Goal: Task Accomplishment & Management: Manage account settings

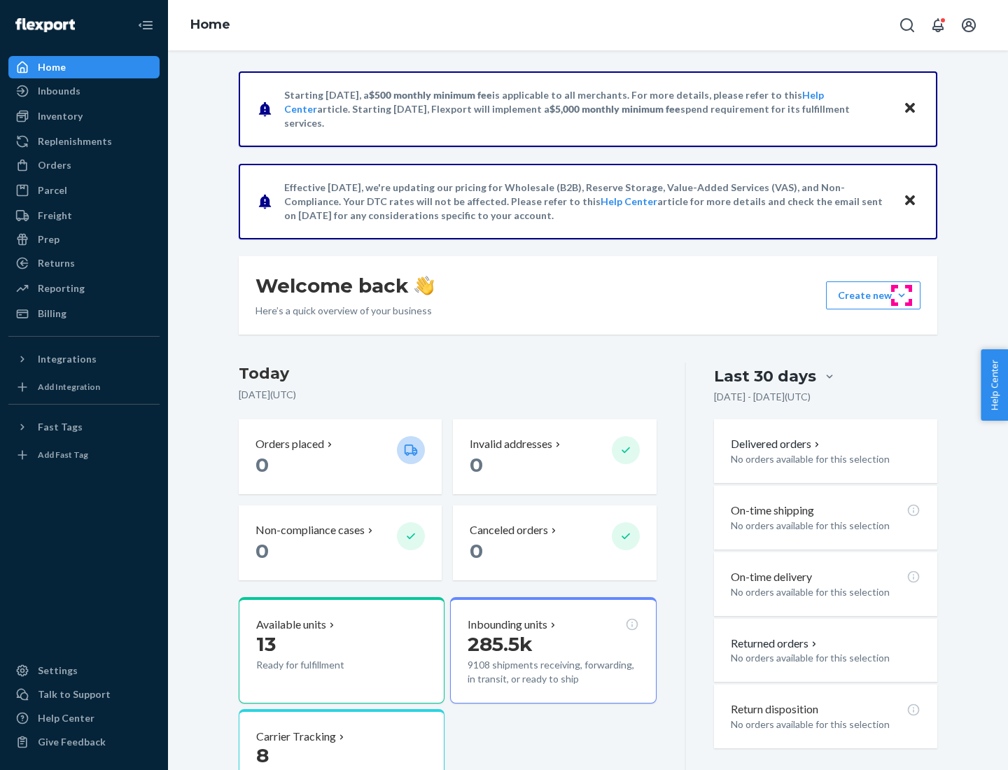
click at [902, 295] on button "Create new Create new inbound Create new order Create new product" at bounding box center [873, 295] width 95 height 28
click at [48, 239] on div "Prep" at bounding box center [49, 239] width 22 height 14
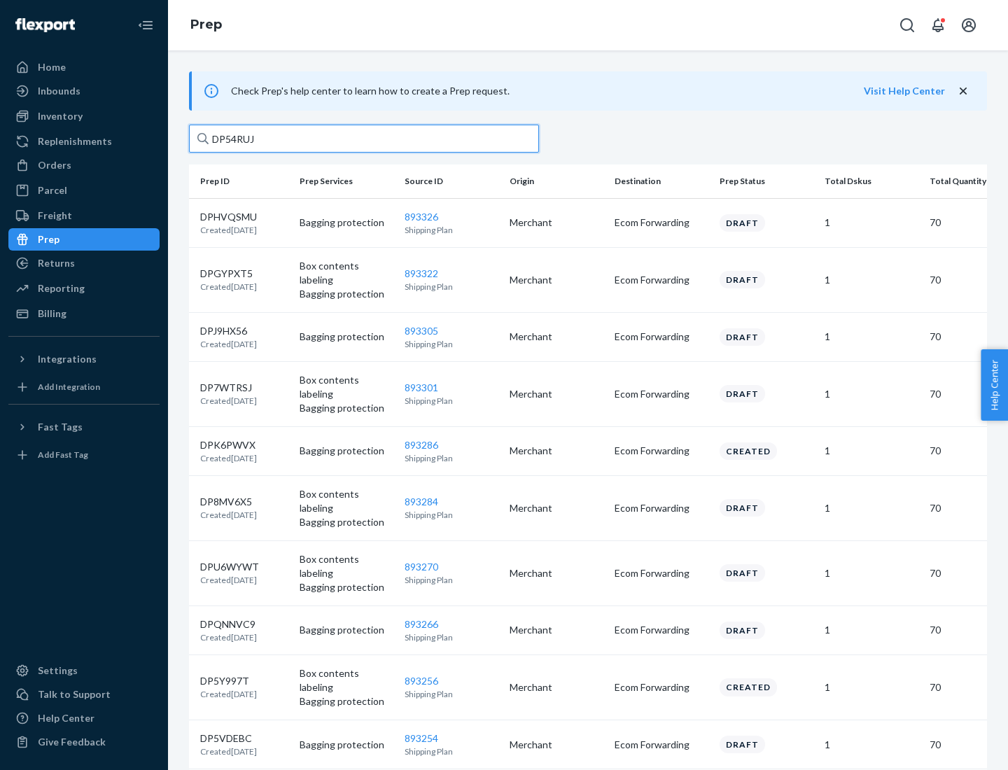
type input "DP54RUJL"
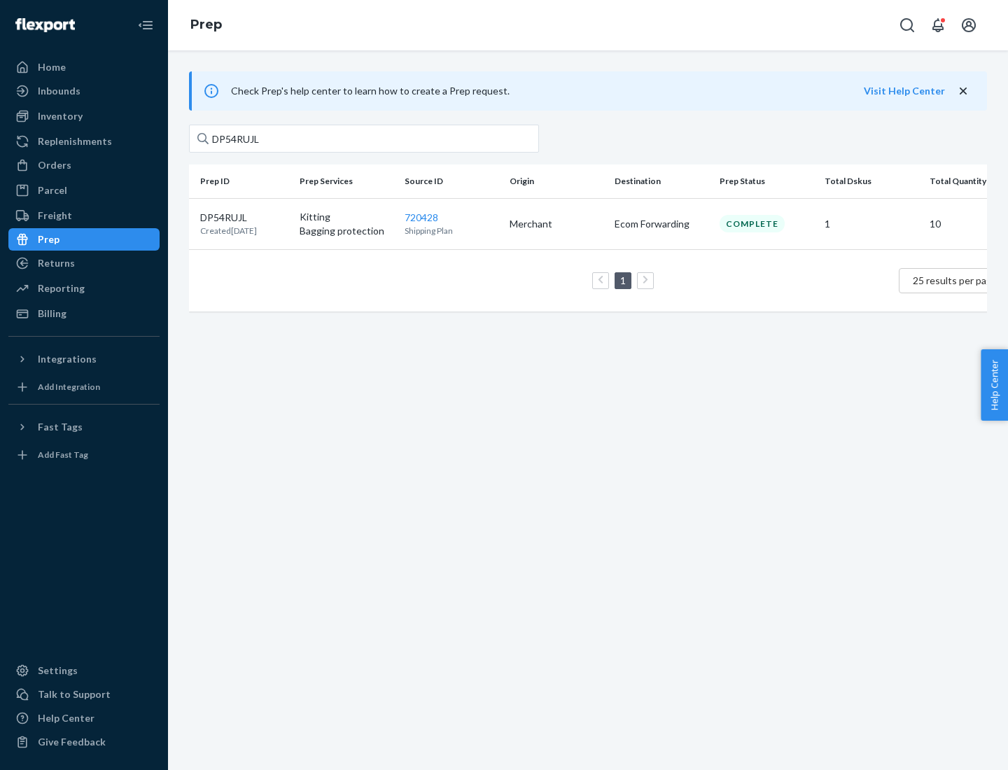
click at [244, 216] on p "DP54RUJL" at bounding box center [228, 218] width 57 height 14
